Goal: Use online tool/utility: Utilize a website feature to perform a specific function

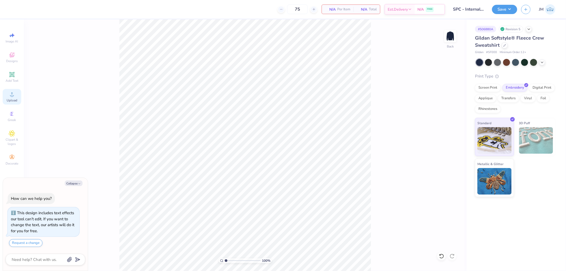
click at [14, 94] on icon at bounding box center [12, 94] width 6 height 6
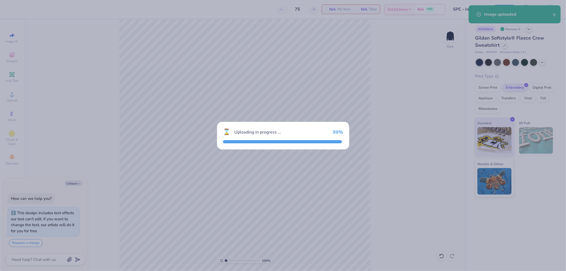
type textarea "x"
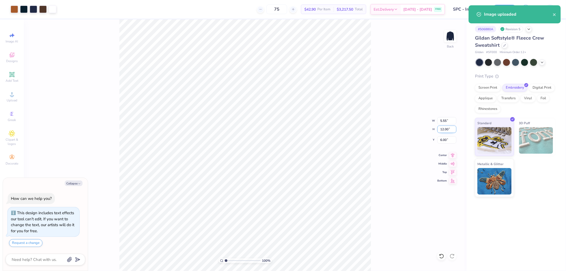
click at [447, 128] on input "12.00" at bounding box center [446, 129] width 19 height 7
type input "12"
type textarea "x"
type input "12.00"
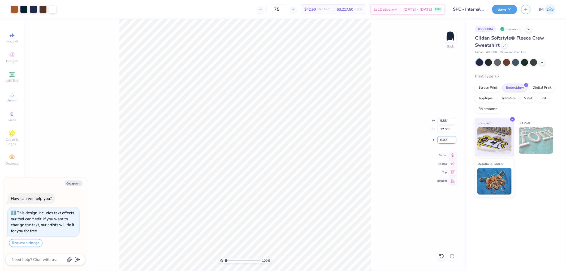
click at [448, 140] on input "6.00" at bounding box center [446, 139] width 19 height 7
type input "2"
type textarea "x"
type input "2.00"
click at [407, 137] on div "100 % Back W 5.55 5.55 " H 12.00 12.00 " Y 2.00 2.00 " Center Middle Top Bottom" at bounding box center [245, 145] width 443 height 252
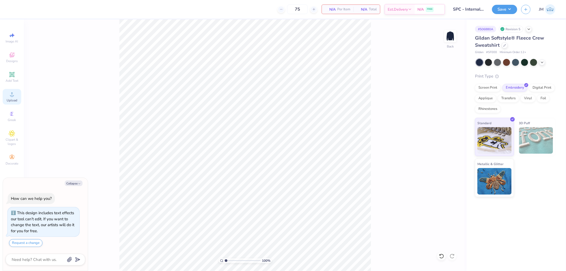
click at [12, 98] on span "Upload" at bounding box center [12, 100] width 11 height 4
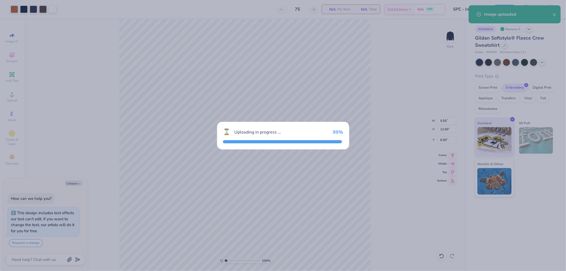
type textarea "x"
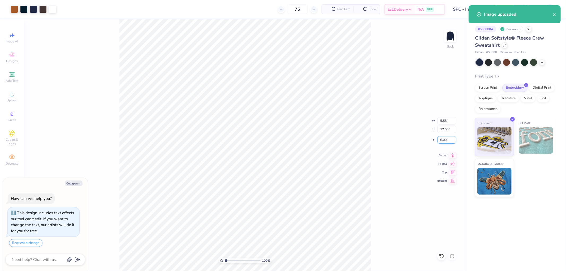
click at [442, 137] on input "6.00" at bounding box center [446, 139] width 19 height 7
click at [447, 128] on input "12.00" at bounding box center [446, 129] width 19 height 7
type input "12"
click at [448, 142] on input "6.00" at bounding box center [446, 139] width 19 height 7
type textarea "x"
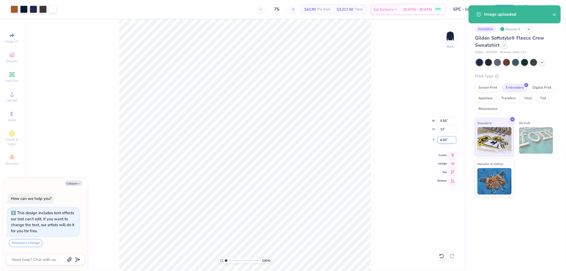
type input "12.00"
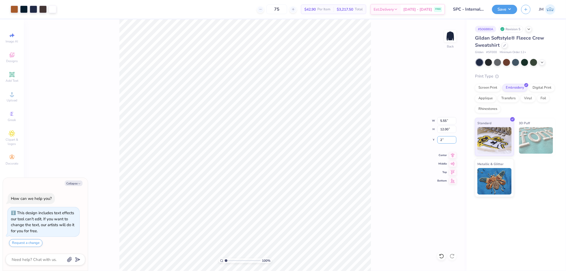
type input "2"
type textarea "x"
type input "2.00"
click at [512, 6] on button "Save" at bounding box center [504, 8] width 25 height 9
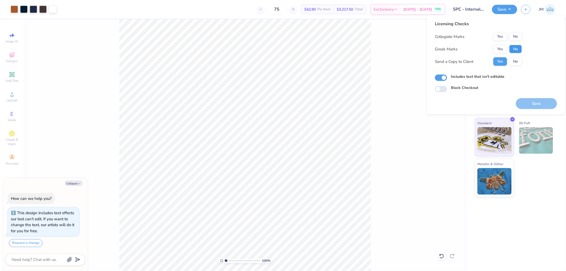
click at [515, 50] on button "No" at bounding box center [515, 49] width 13 height 8
click at [519, 39] on button "No" at bounding box center [515, 36] width 13 height 8
click at [537, 100] on button "Save" at bounding box center [536, 103] width 41 height 11
click at [379, 106] on div "100 % Back" at bounding box center [245, 145] width 443 height 252
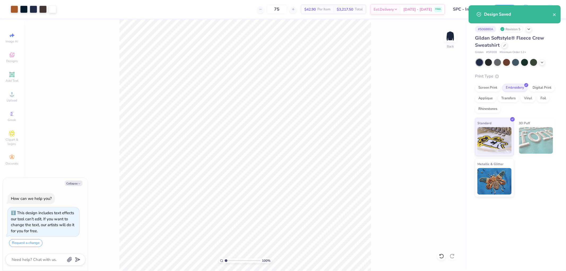
type textarea "x"
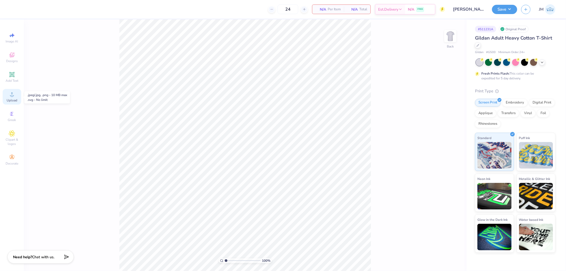
click at [8, 97] on div "Upload" at bounding box center [12, 97] width 19 height 16
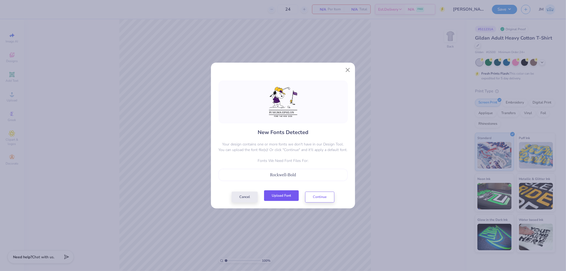
click at [291, 198] on button "Upload Font" at bounding box center [281, 195] width 35 height 11
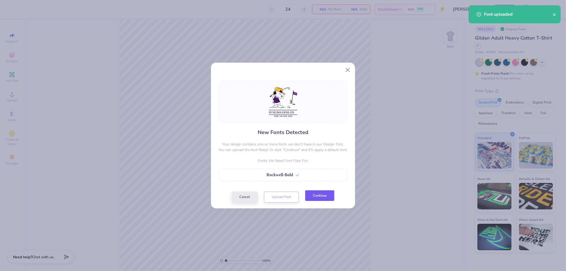
click at [325, 196] on button "Continue" at bounding box center [319, 195] width 29 height 11
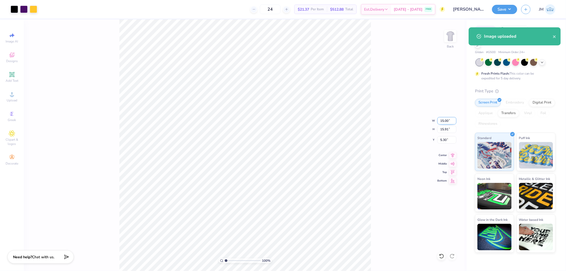
click at [450, 118] on input "15.00" at bounding box center [446, 120] width 19 height 7
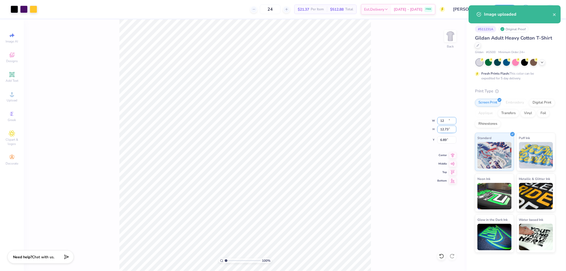
type input "12.00"
type input "12.73"
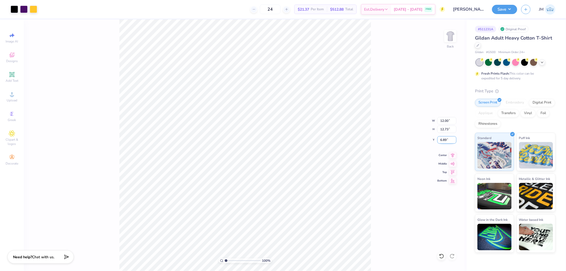
click at [445, 137] on input "6.89" at bounding box center [446, 139] width 19 height 7
type input "3.00"
click at [407, 141] on div "100 % Back W 12.00 12.00 " H 12.73 12.73 " Y 3.00 3.00 " Center Middle Top Bott…" at bounding box center [245, 145] width 443 height 252
click at [514, 4] on button "Save" at bounding box center [504, 8] width 25 height 9
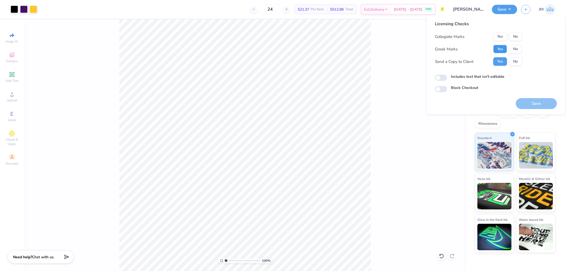
click at [499, 47] on button "Yes" at bounding box center [500, 49] width 14 height 8
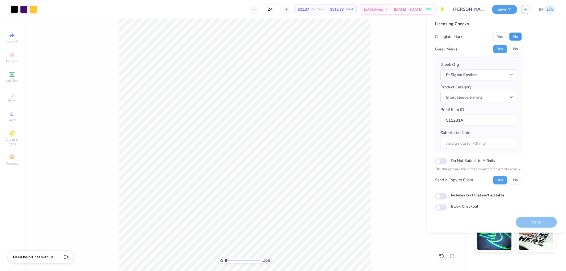
click at [513, 34] on button "No" at bounding box center [515, 36] width 13 height 8
click at [539, 223] on button "Save" at bounding box center [536, 222] width 41 height 11
